Goal: Transaction & Acquisition: Purchase product/service

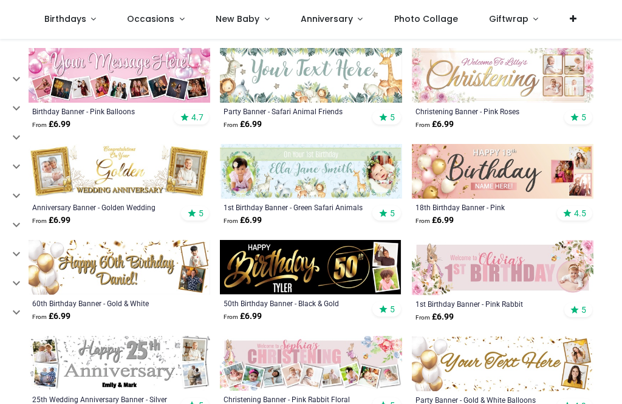
click at [0, 150] on html "Login • Register Birthdays Milestone Birthday 1517 products 216" at bounding box center [311, 202] width 622 height 404
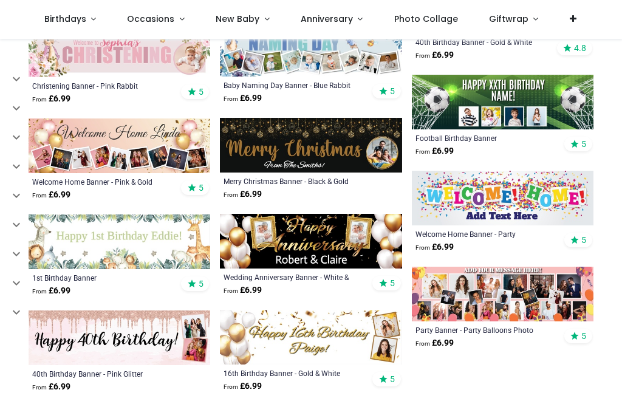
scroll to position [1658, 0]
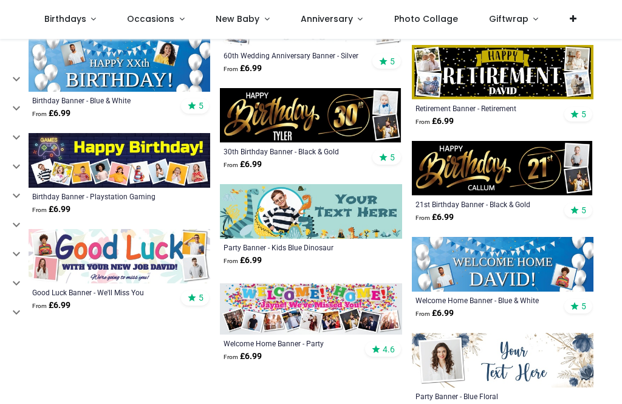
scroll to position [2620, 0]
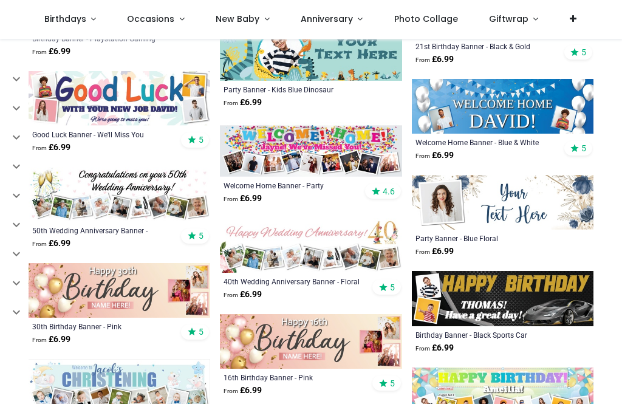
scroll to position [2766, 0]
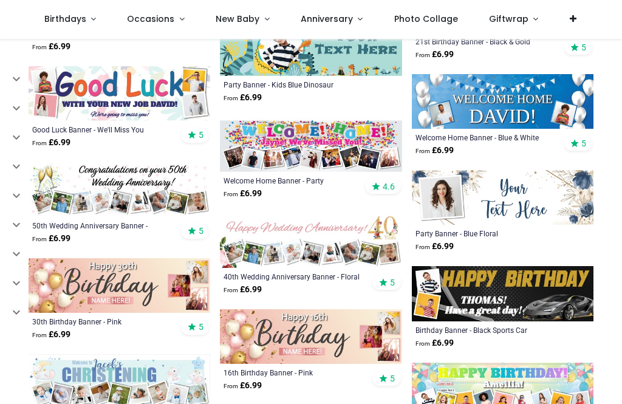
click at [571, 198] on img at bounding box center [503, 197] width 182 height 55
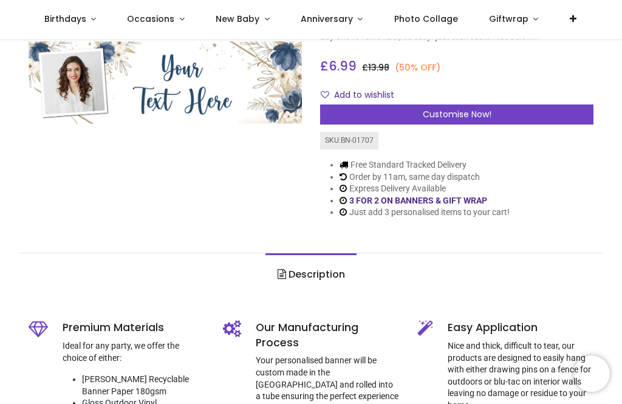
scroll to position [114, 0]
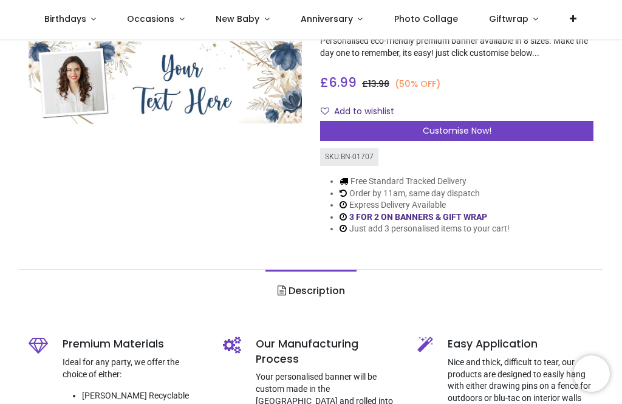
click at [540, 129] on div "Customise Now!" at bounding box center [456, 131] width 273 height 21
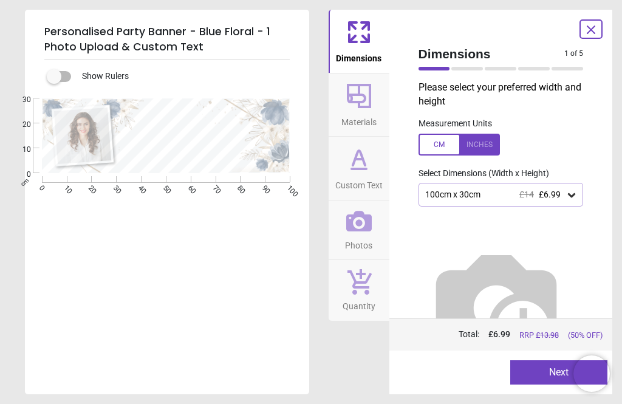
click at [543, 371] on button "Next" at bounding box center [558, 372] width 97 height 24
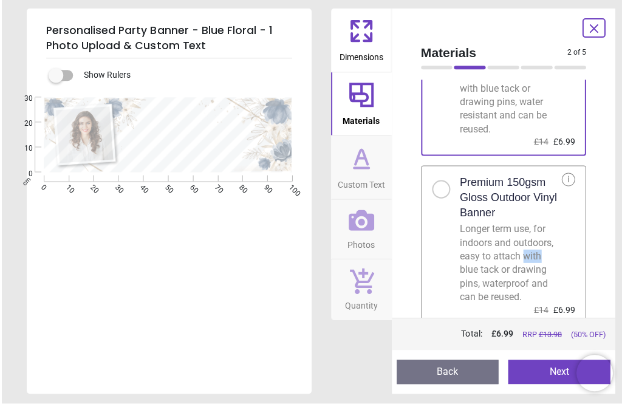
scroll to position [118, 0]
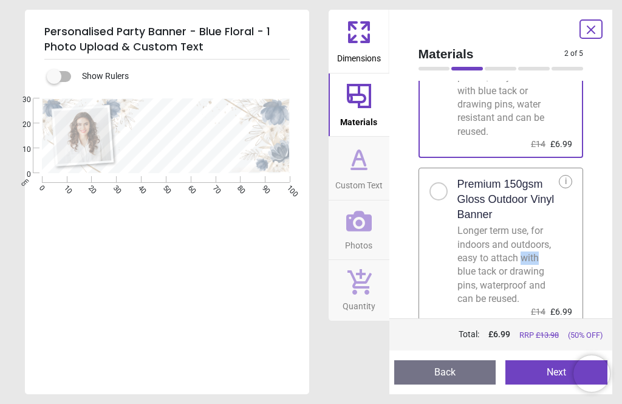
click at [24, 177] on span "0" at bounding box center [19, 174] width 23 height 10
